Goal: Task Accomplishment & Management: Complete application form

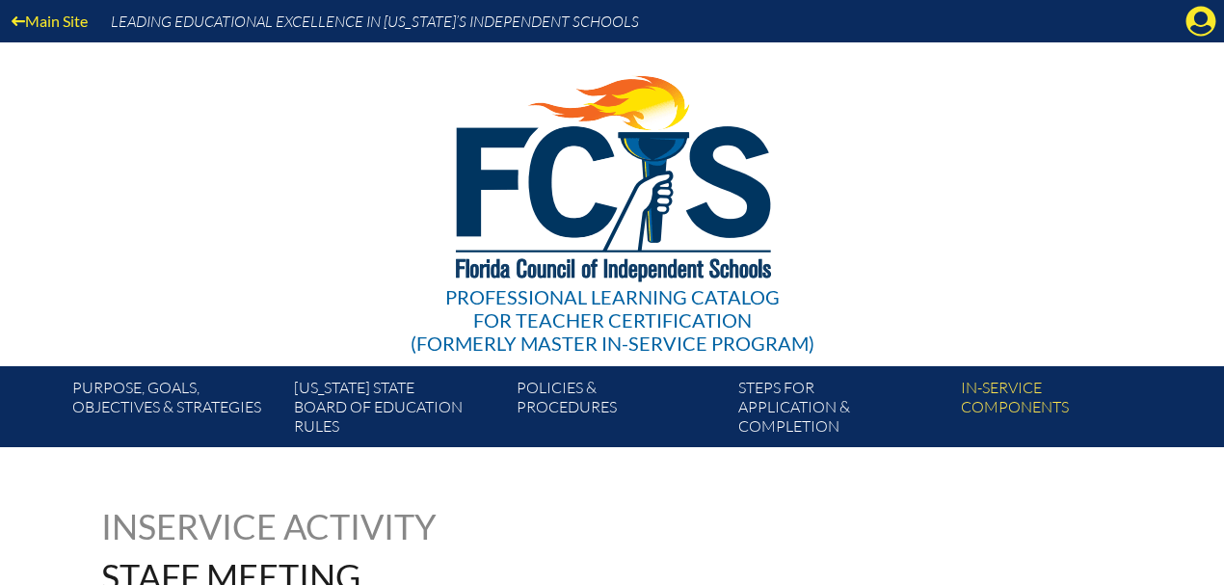
scroll to position [771, 0]
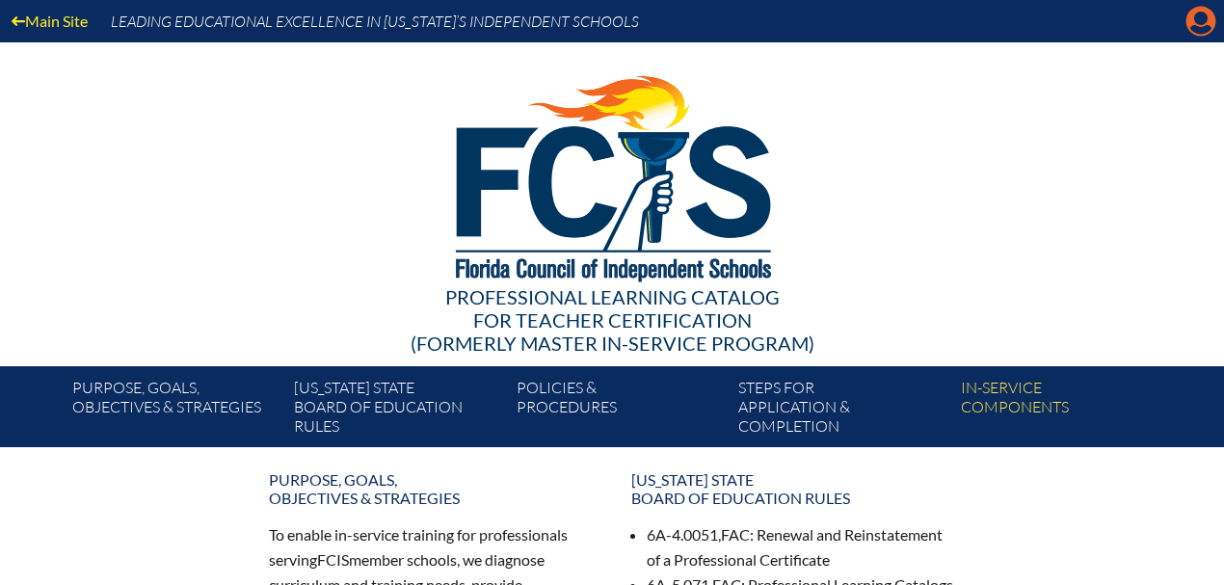
click at [1192, 17] on icon at bounding box center [1201, 22] width 30 height 30
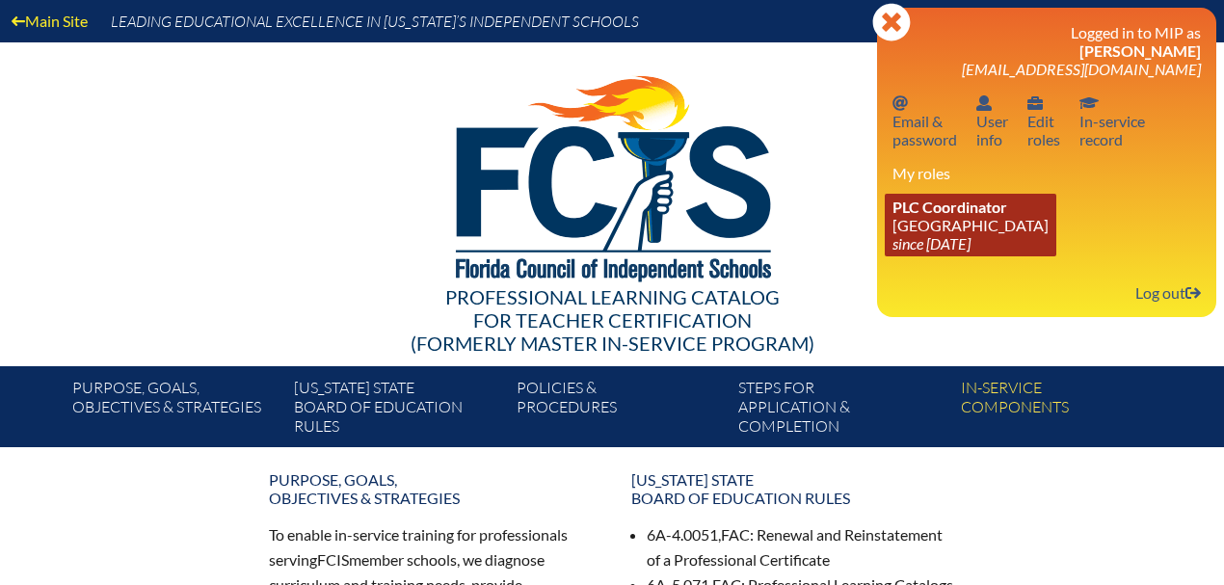
click at [933, 236] on link "PLC Coordinator [GEOGRAPHIC_DATA] since [DATE]" at bounding box center [971, 225] width 172 height 63
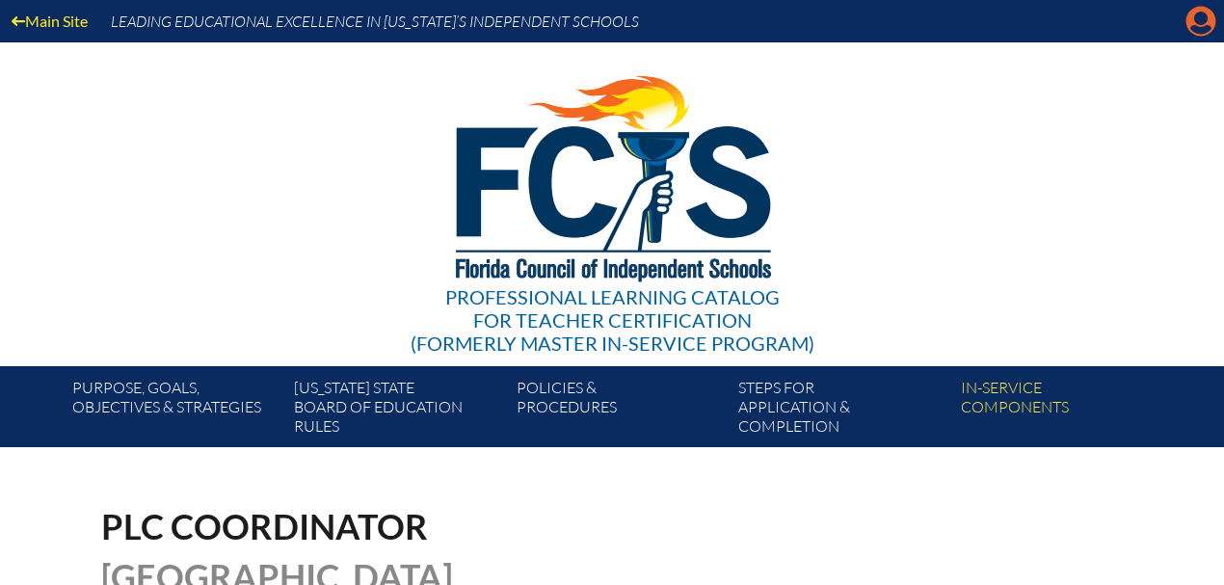
click at [1191, 21] on icon at bounding box center [1201, 22] width 30 height 30
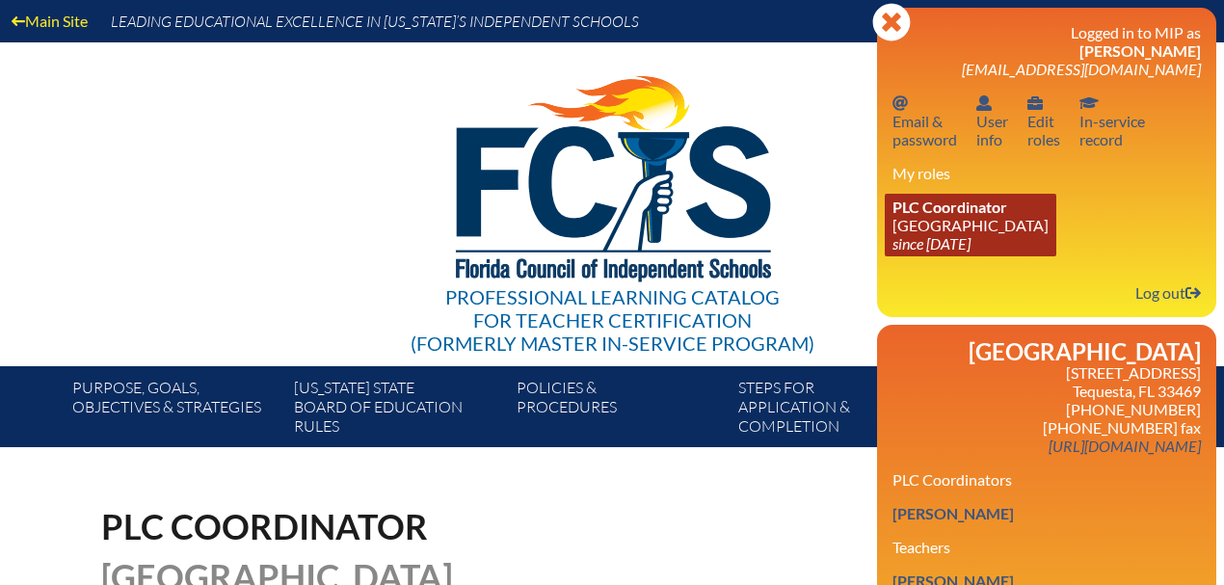
click at [937, 219] on link "PLC Coordinator [GEOGRAPHIC_DATA] since [DATE]" at bounding box center [971, 225] width 172 height 63
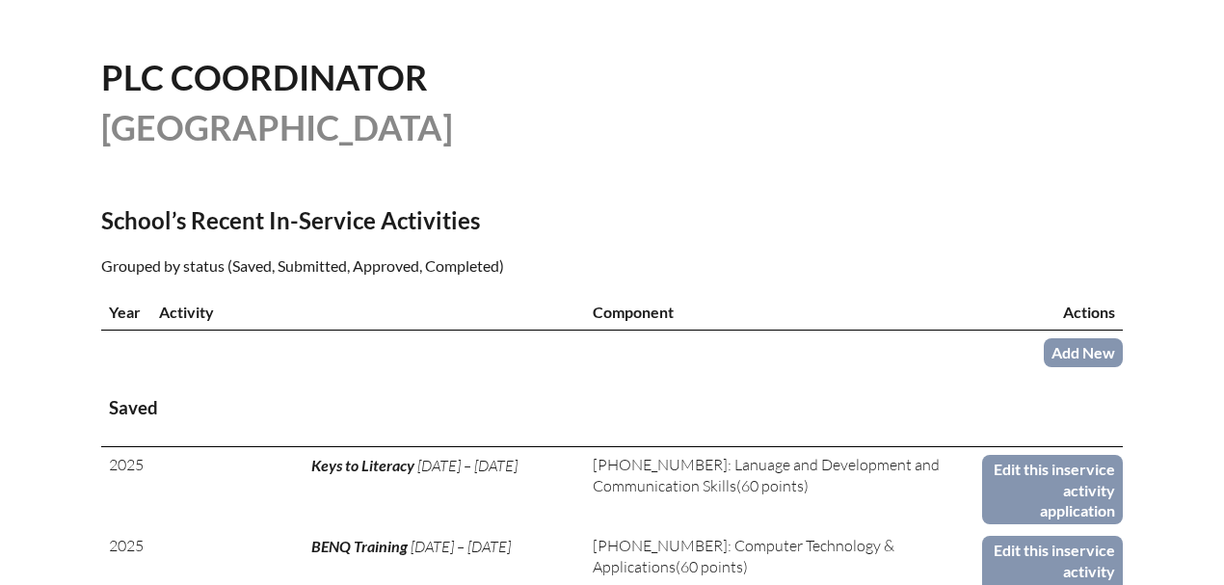
scroll to position [771, 0]
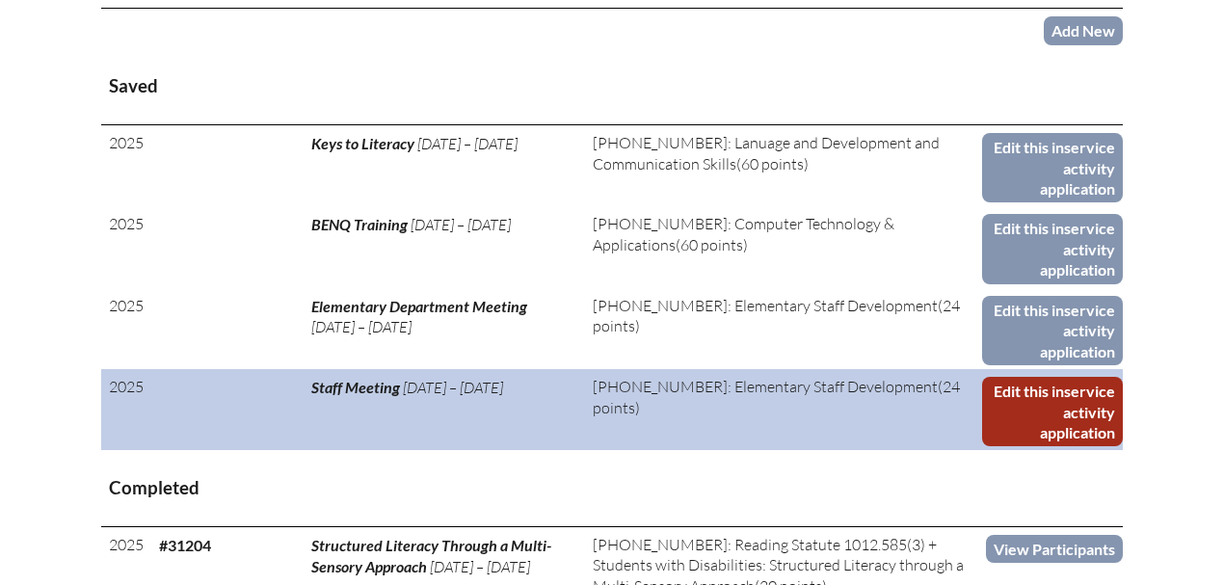
click at [1050, 412] on link "Edit this inservice activity application" at bounding box center [1052, 411] width 141 height 69
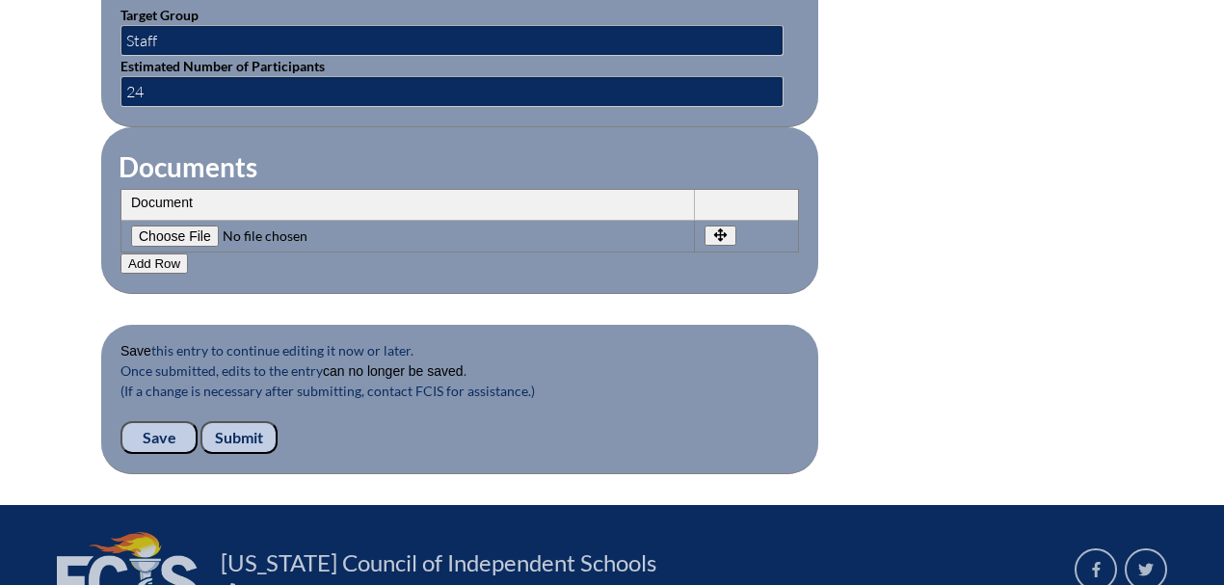
scroll to position [1928, 0]
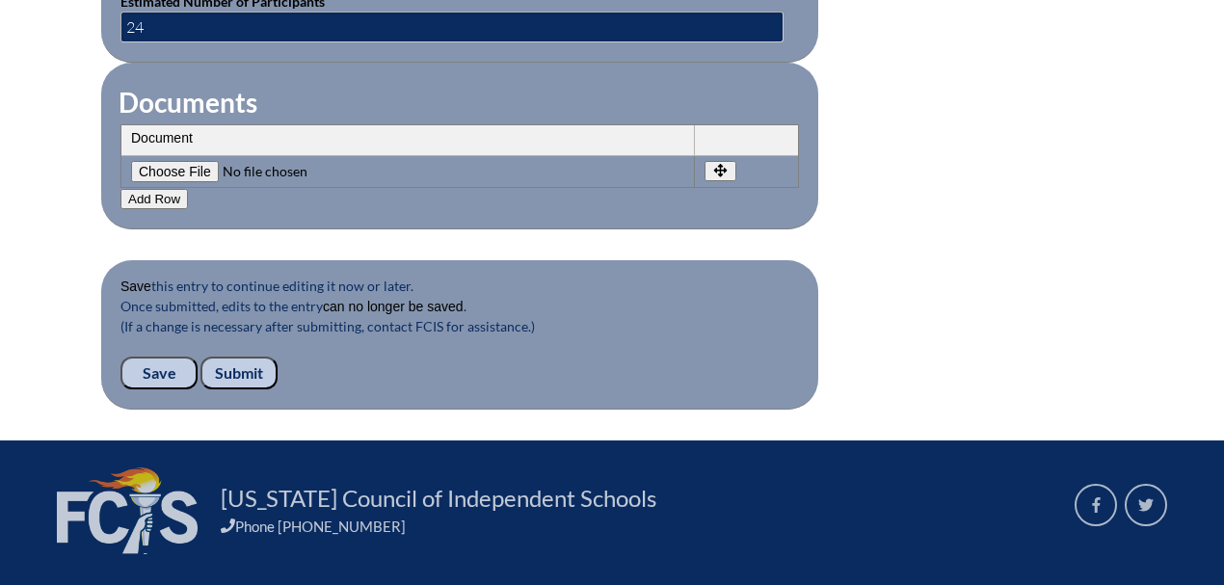
click at [222, 357] on input "Submit" at bounding box center [238, 373] width 77 height 33
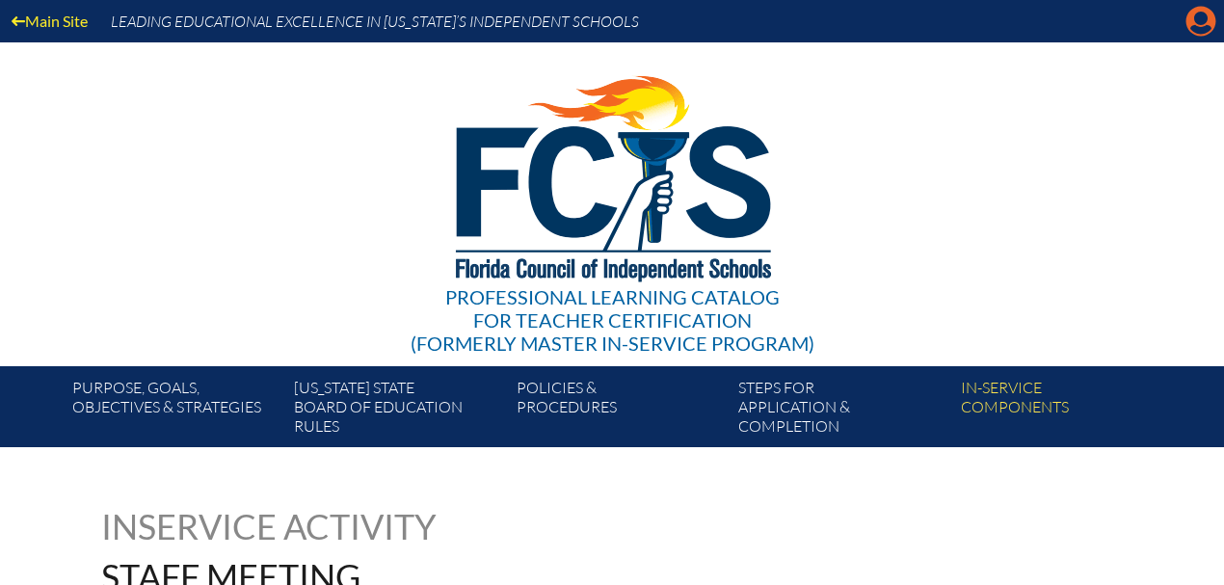
click at [1194, 20] on icon at bounding box center [1201, 22] width 30 height 30
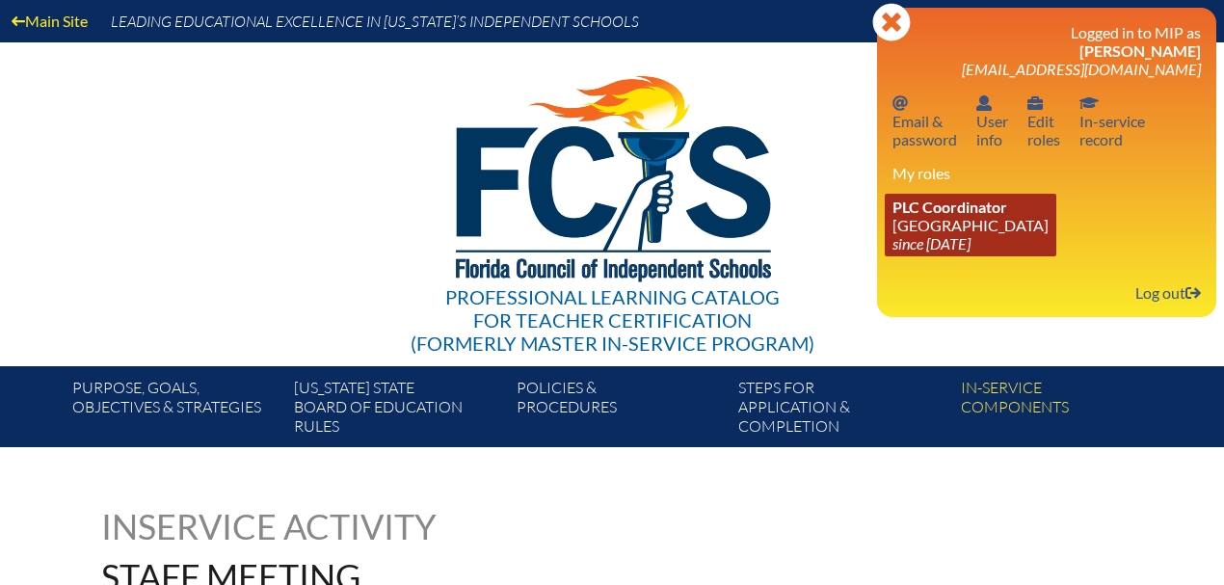
click at [970, 231] on link "PLC Coordinator [GEOGRAPHIC_DATA] since [DATE]" at bounding box center [971, 225] width 172 height 63
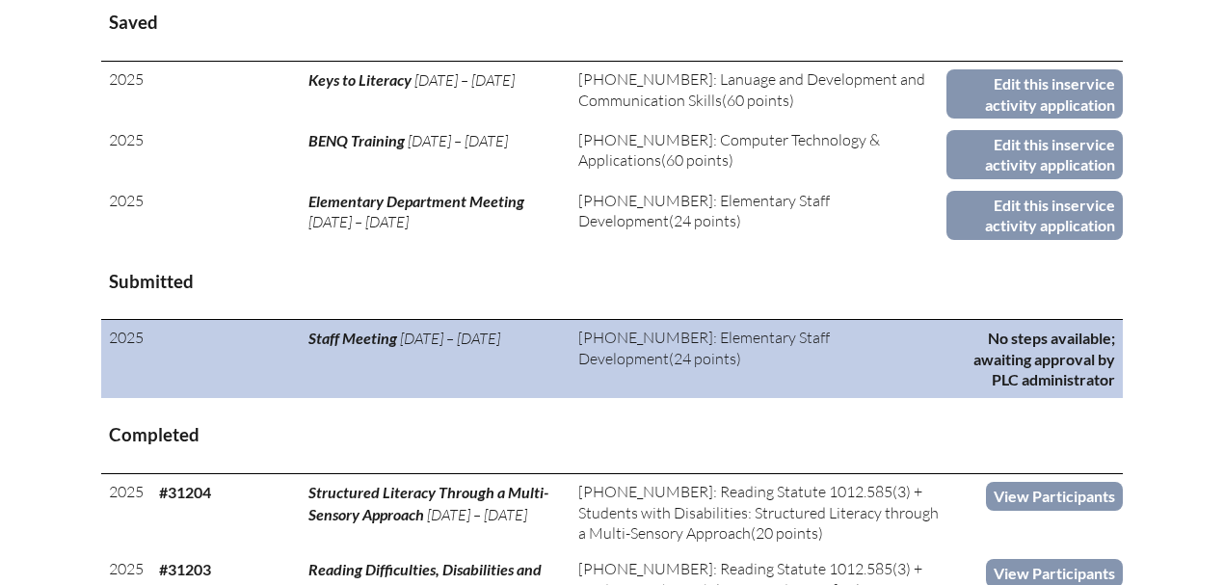
scroll to position [771, 0]
